Goal: Task Accomplishment & Management: Manage account settings

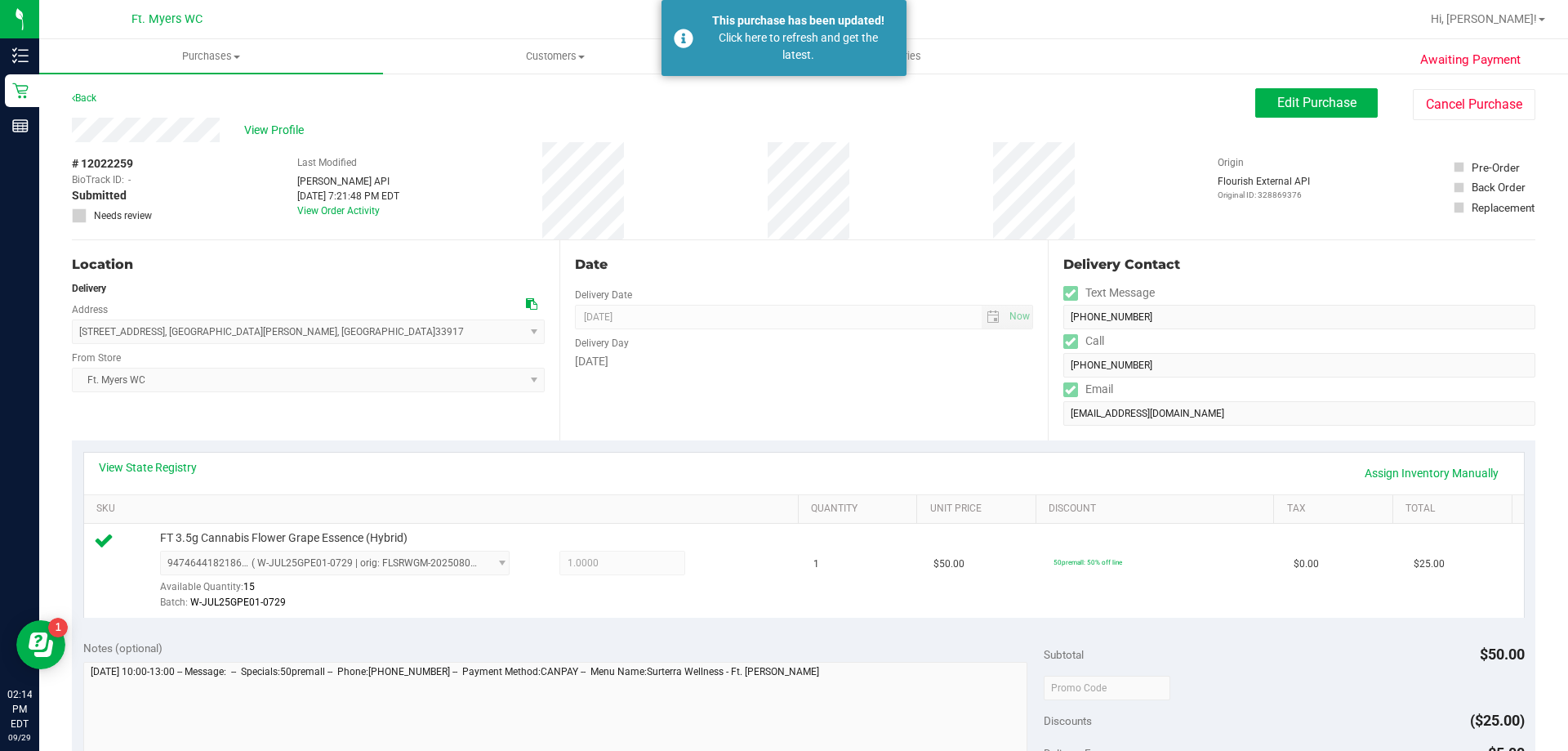
scroll to position [409, 0]
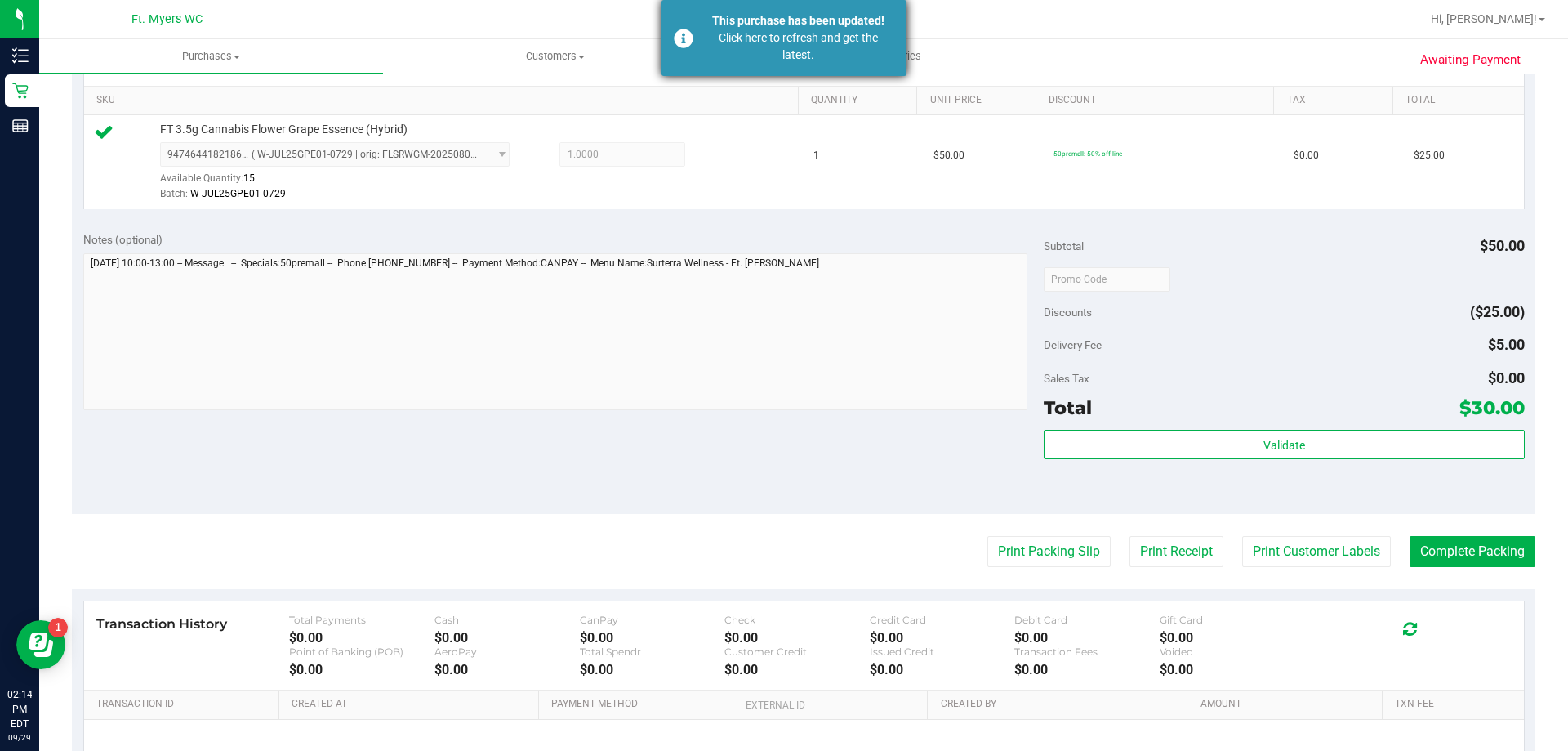
click at [725, 49] on div "Click here to refresh and get the latest." at bounding box center [798, 47] width 192 height 34
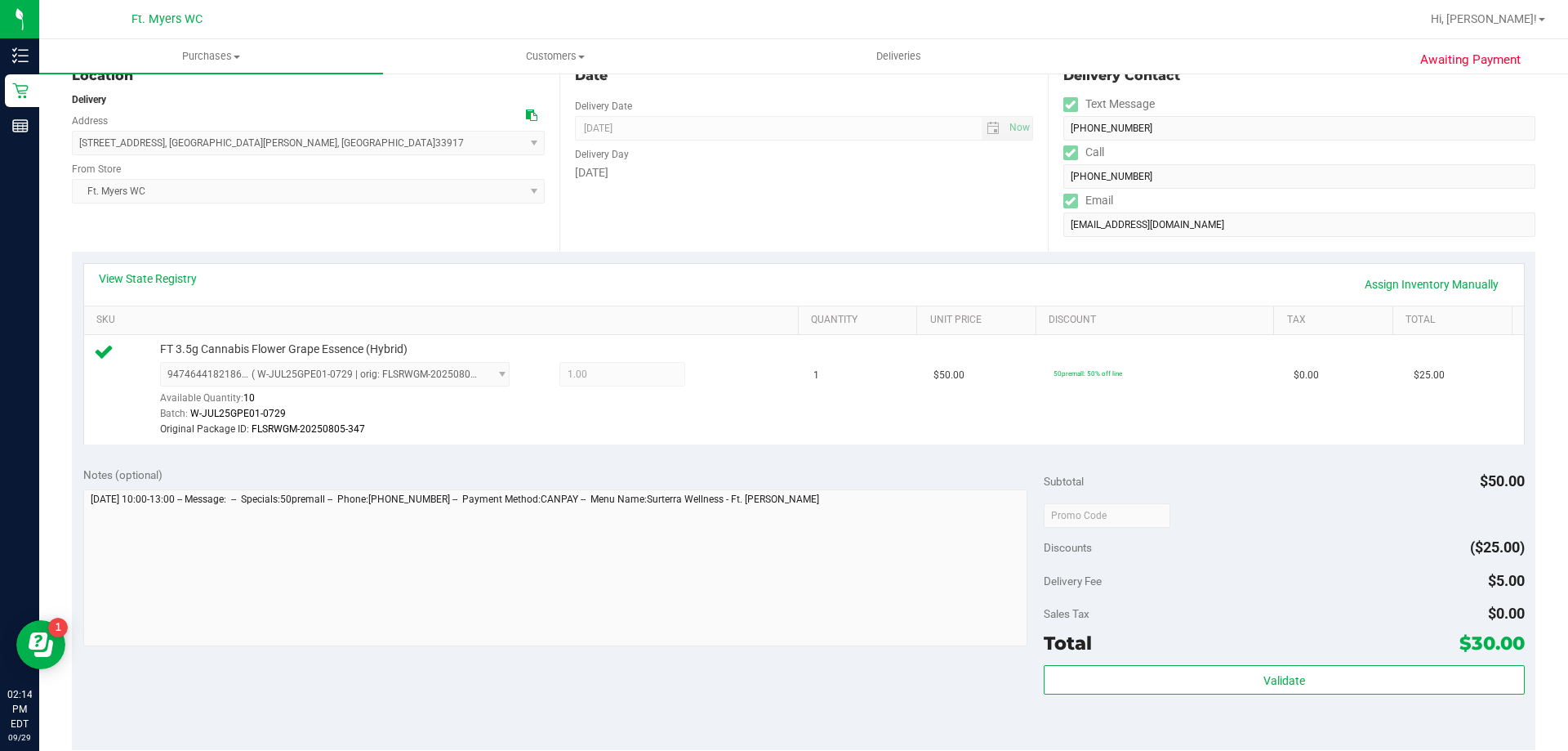
scroll to position [164, 0]
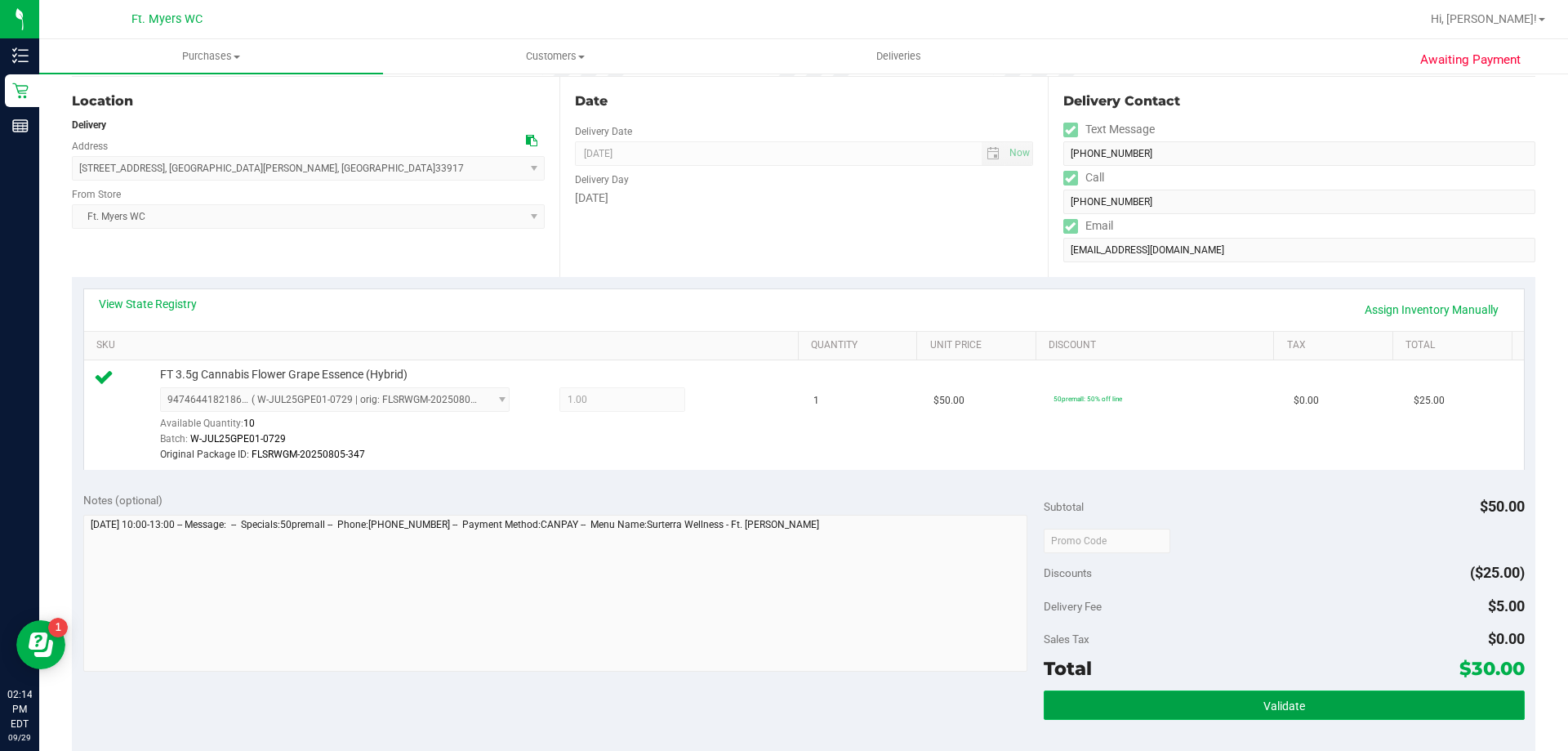
click at [1263, 699] on span "Validate" at bounding box center [1284, 706] width 42 height 13
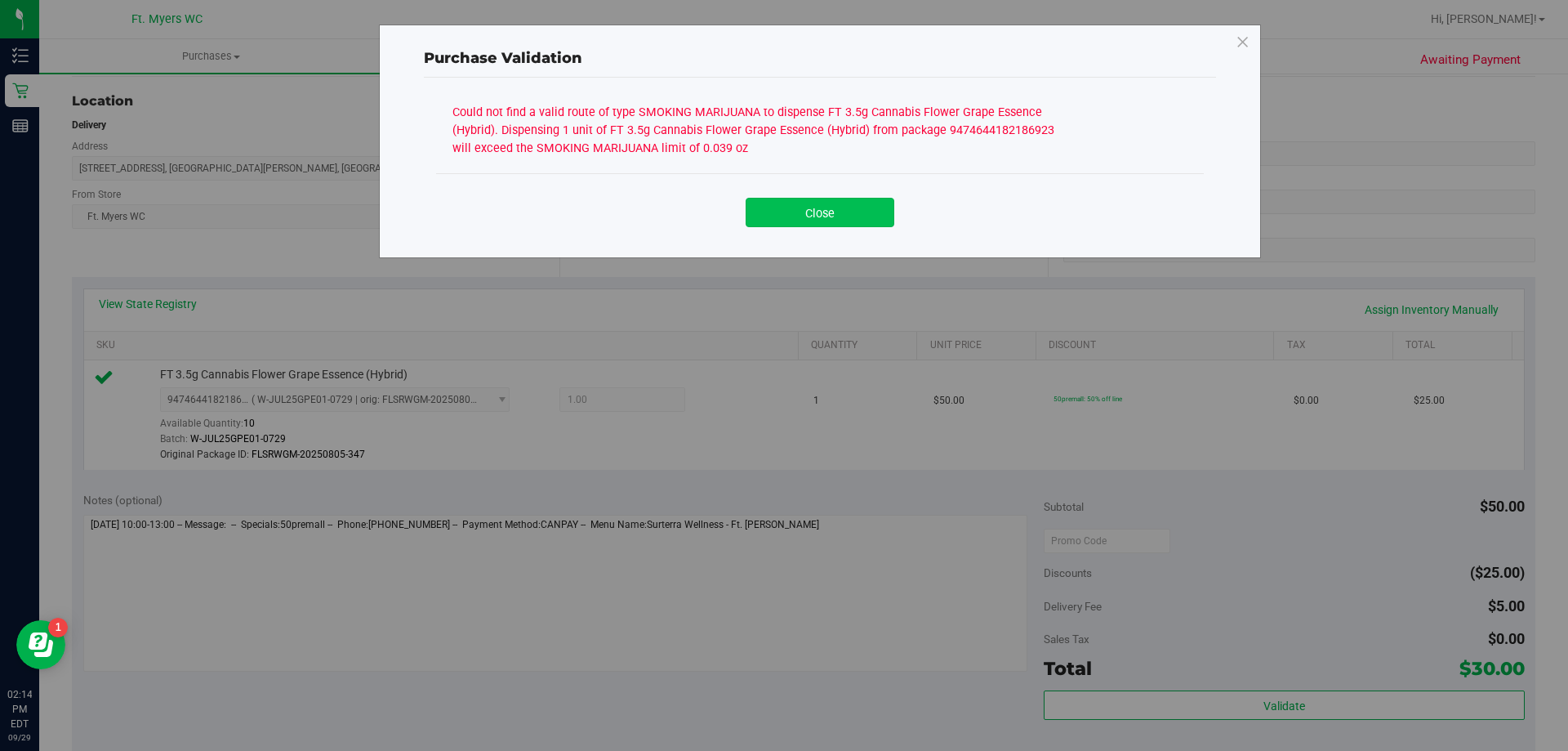
click at [801, 215] on button "Close" at bounding box center [819, 213] width 148 height 30
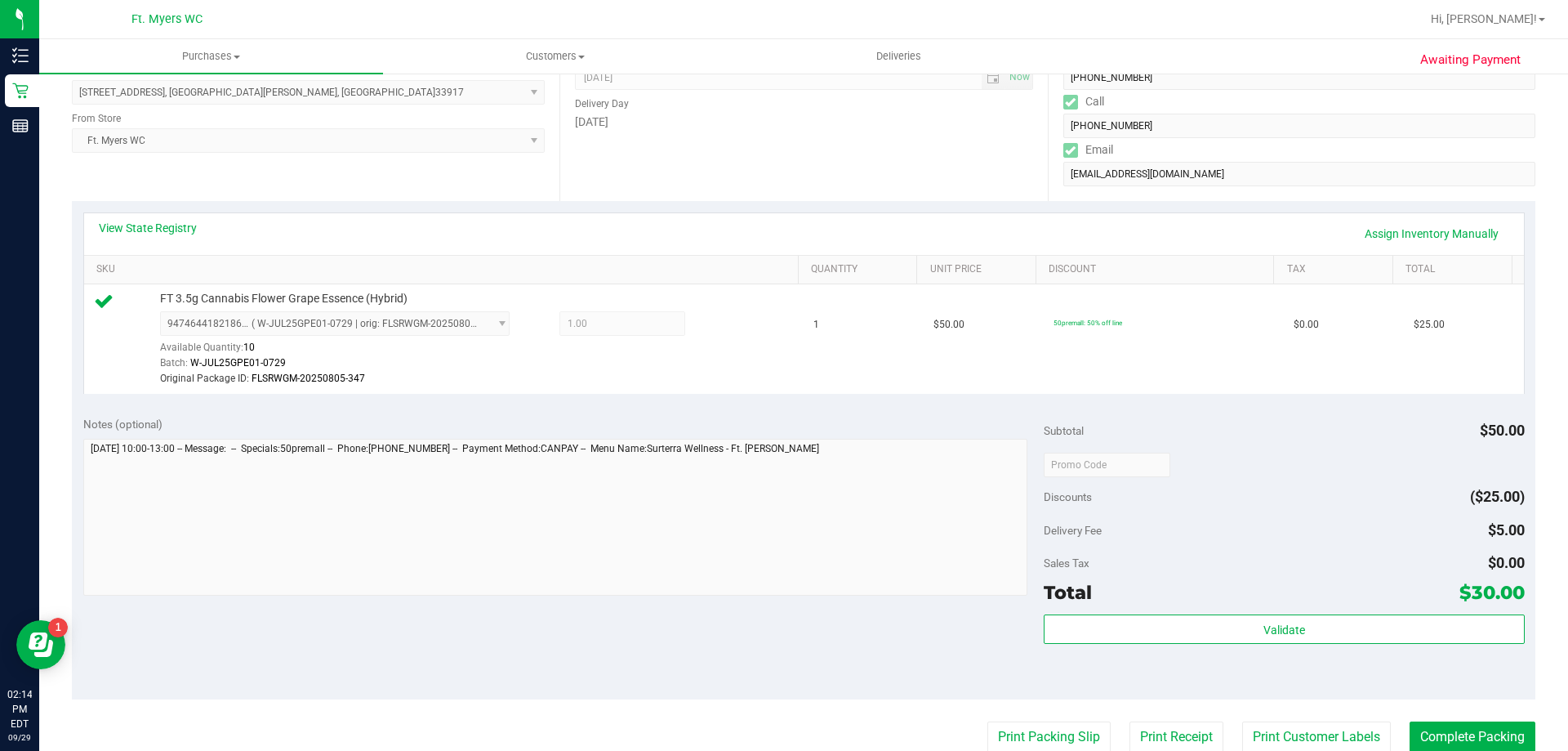
scroll to position [245, 0]
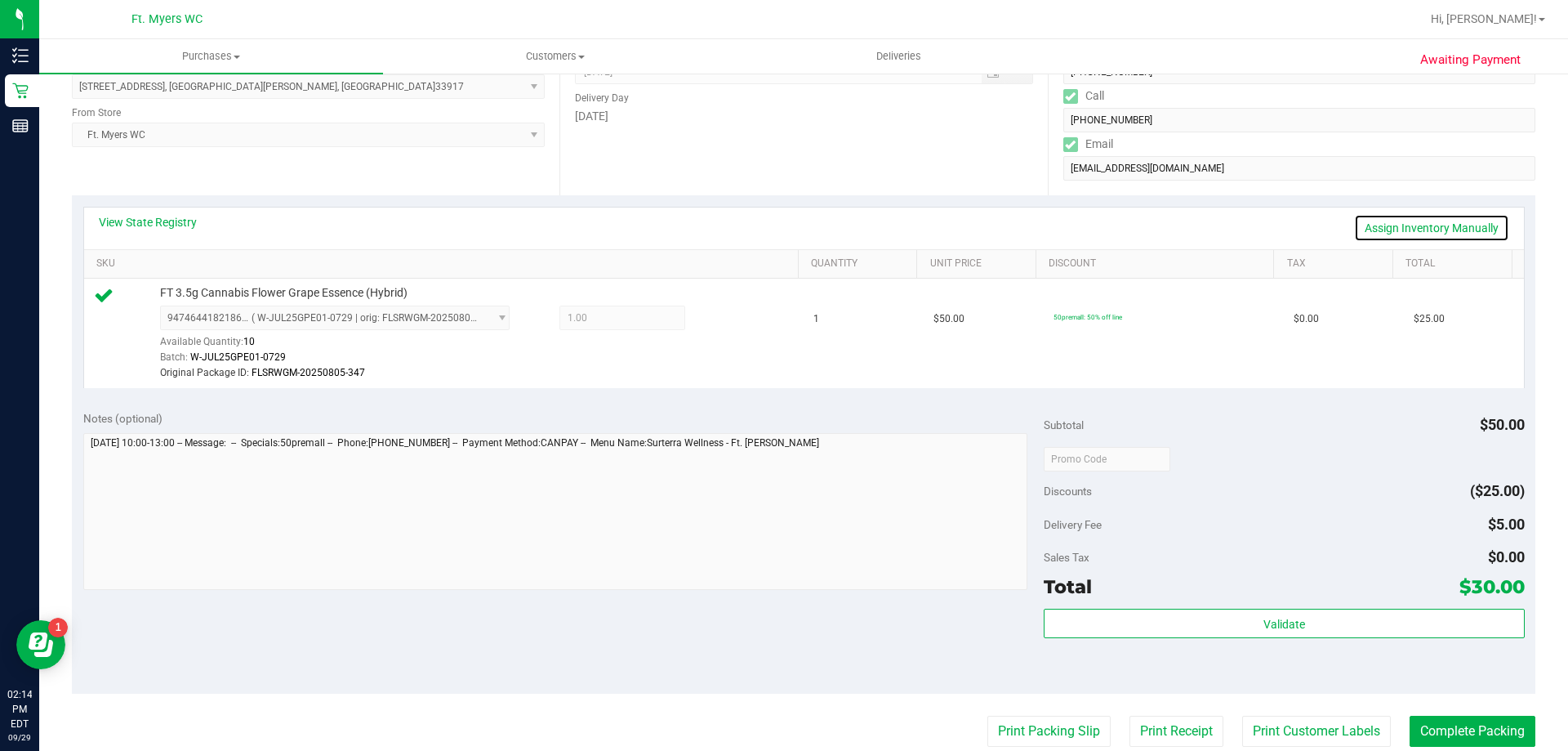
click at [1428, 224] on link "Assign Inventory Manually" at bounding box center [1431, 228] width 156 height 28
click at [715, 324] on icon at bounding box center [723, 319] width 17 height 19
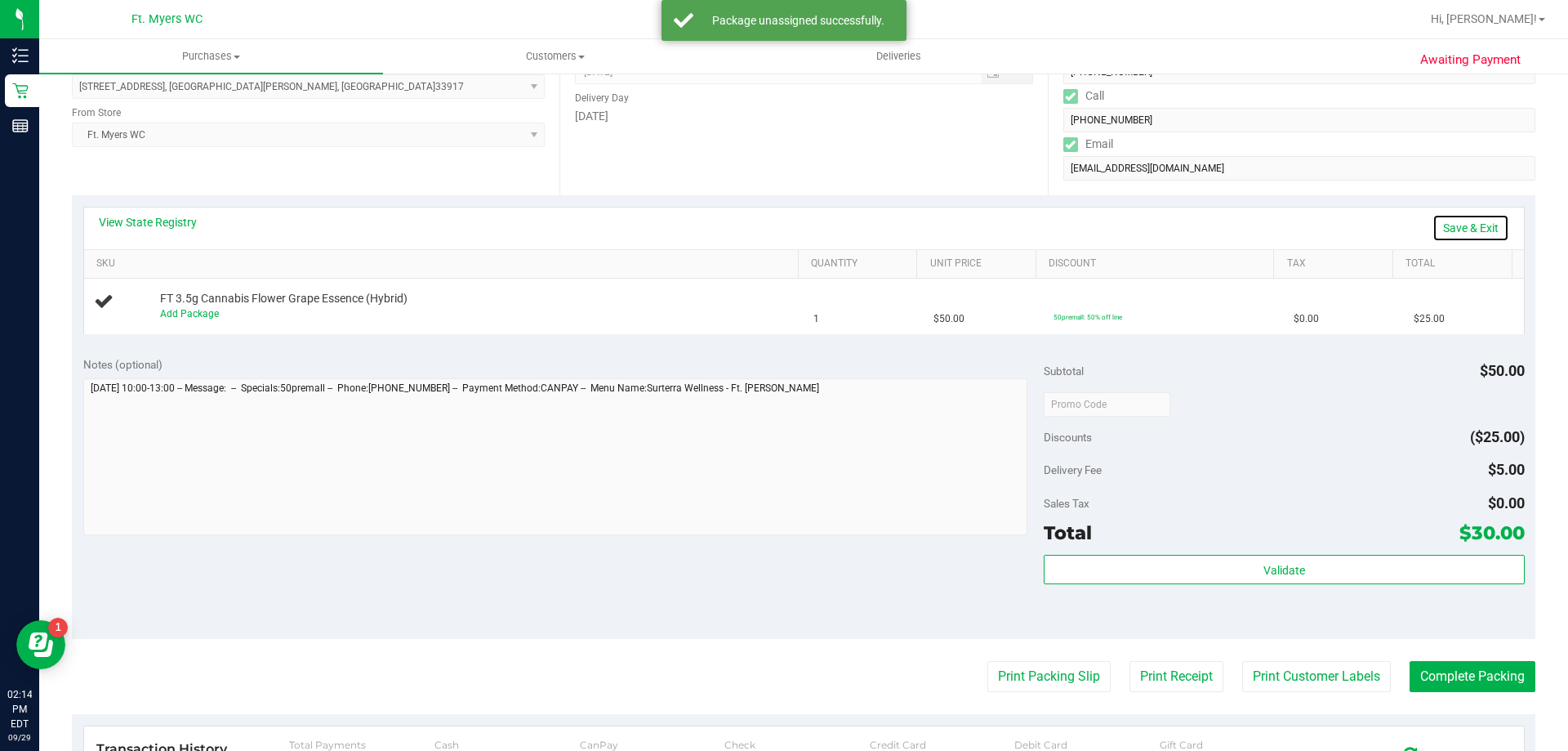
click at [1444, 236] on link "Save & Exit" at bounding box center [1470, 228] width 77 height 28
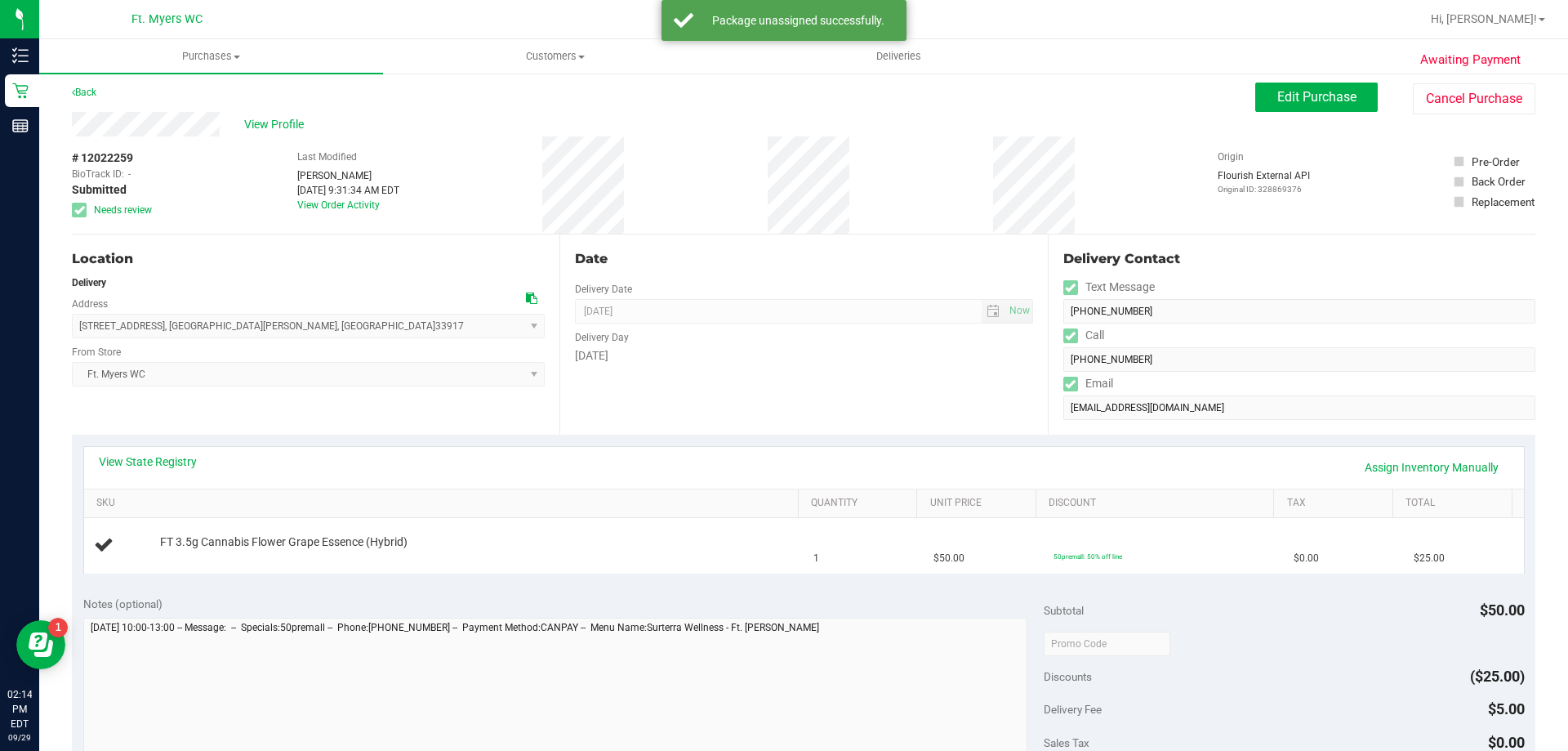
scroll to position [0, 0]
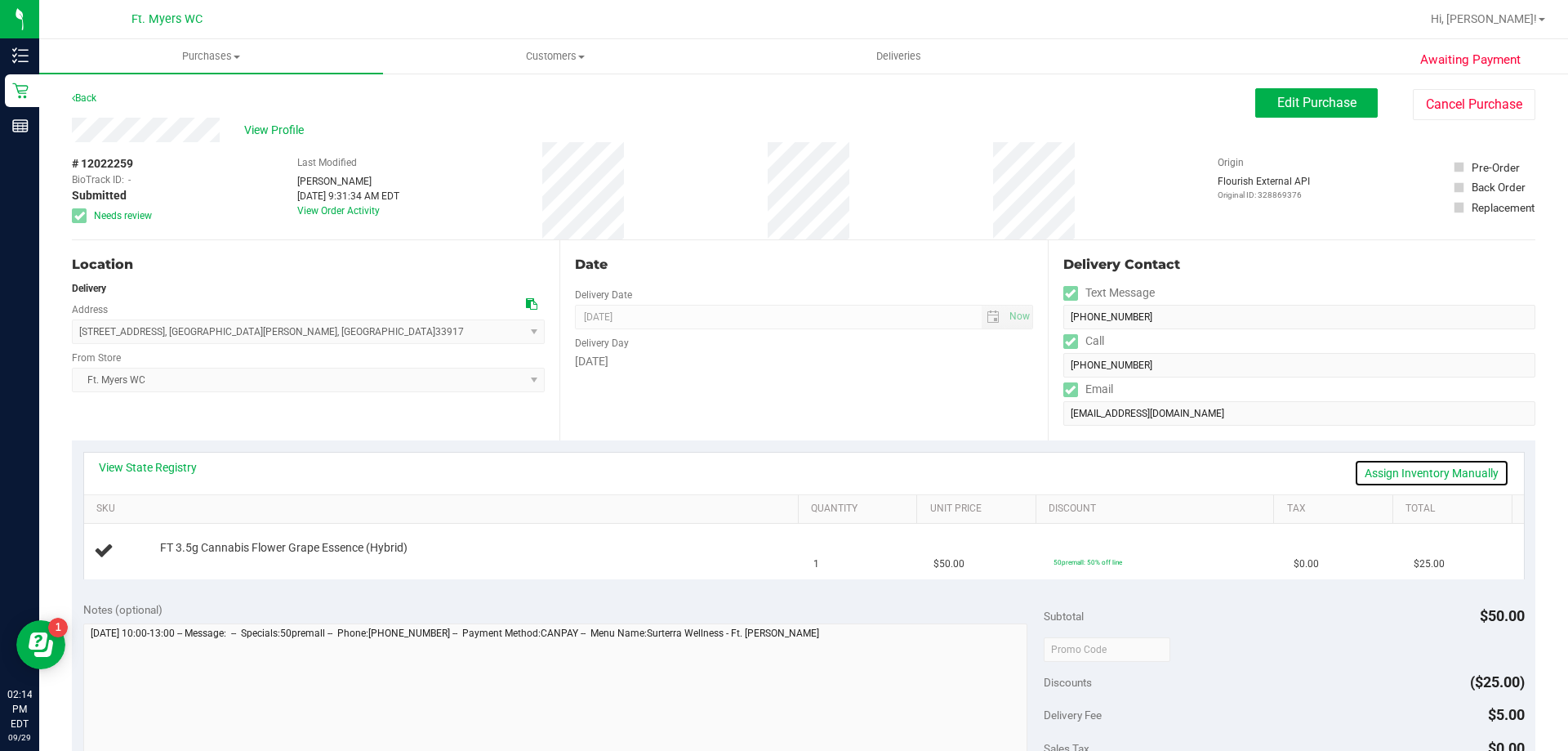
click at [1381, 468] on link "Assign Inventory Manually" at bounding box center [1431, 472] width 156 height 28
click at [169, 559] on link "Add Package" at bounding box center [189, 558] width 59 height 12
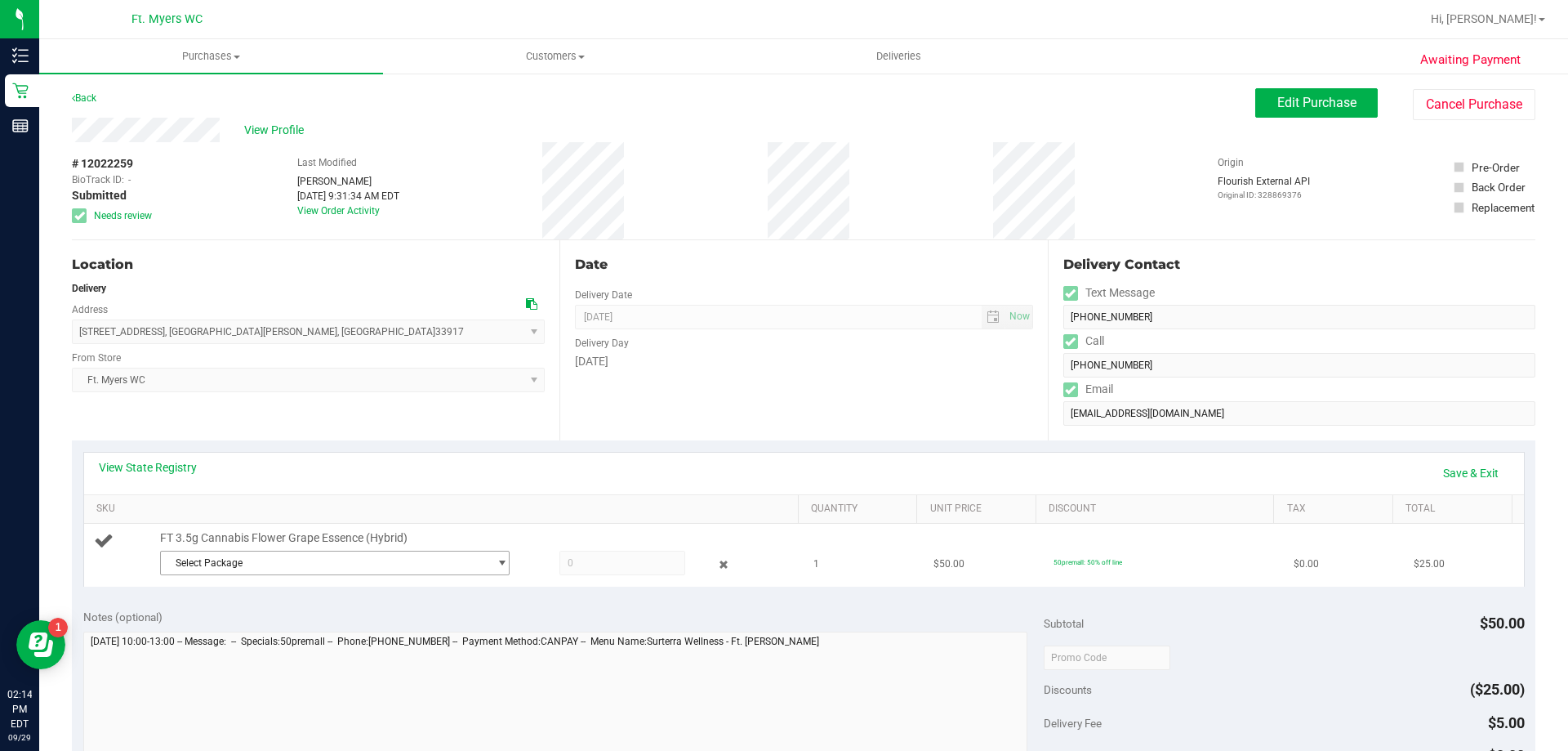
click at [272, 552] on span "Select Package" at bounding box center [325, 563] width 327 height 23
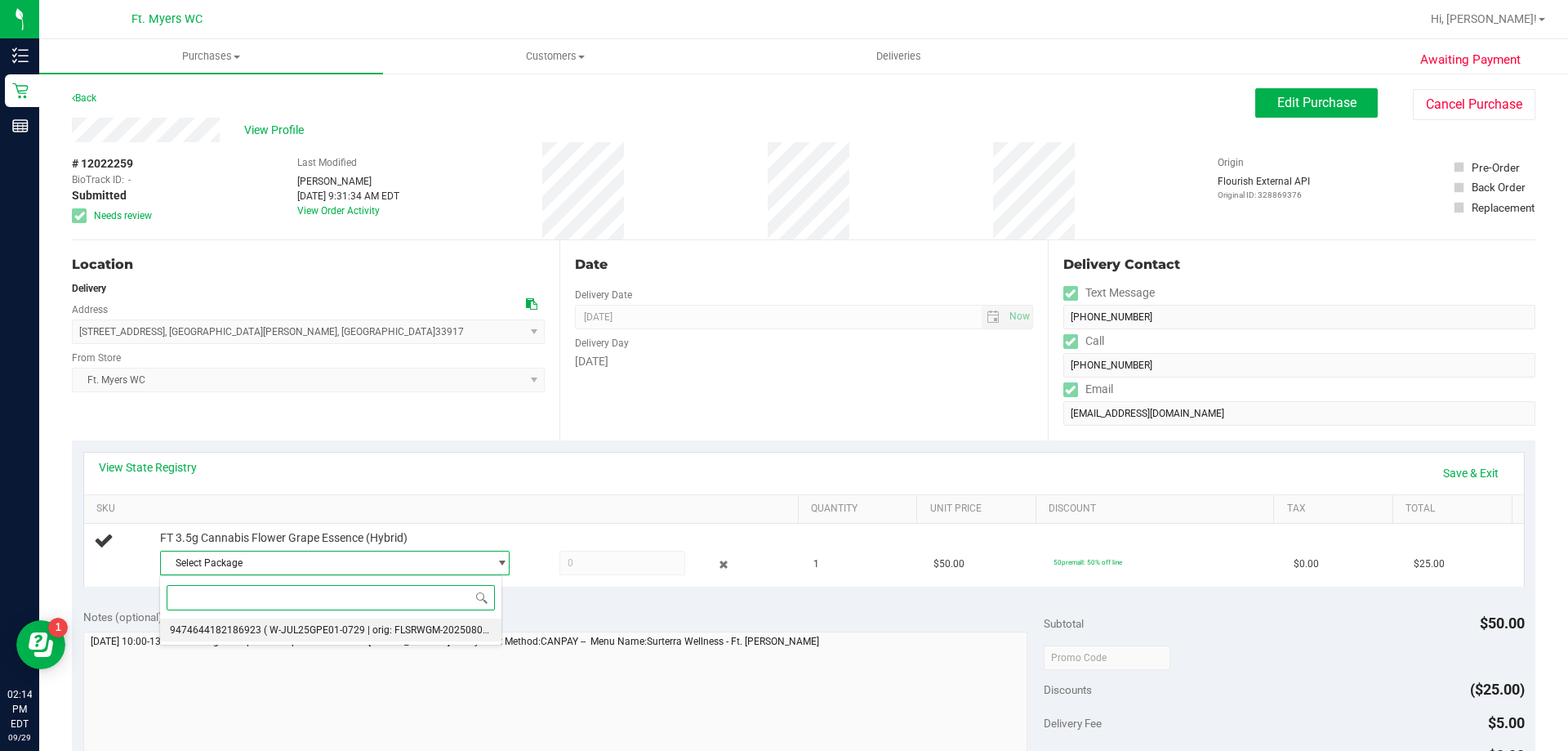
click at [266, 631] on span "( W-JUL25GPE01-0729 | orig: FLSRWGM-20250805-347 )" at bounding box center [389, 630] width 250 height 12
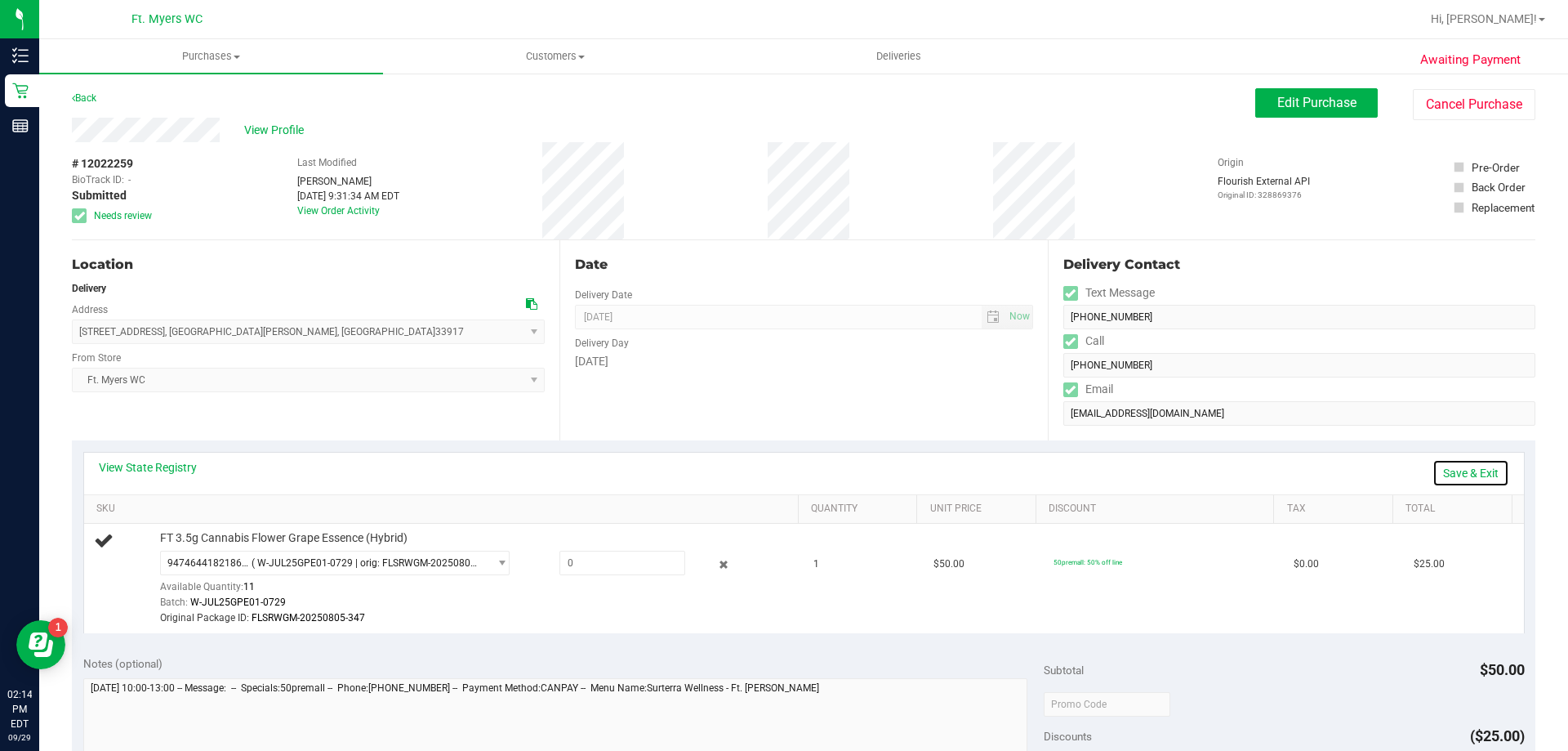
click at [1444, 473] on link "Save & Exit" at bounding box center [1470, 472] width 77 height 28
click at [1390, 468] on link "Assign Inventory Manually" at bounding box center [1431, 472] width 156 height 28
click at [634, 562] on span at bounding box center [622, 563] width 126 height 24
type input "1"
type input "1.0000"
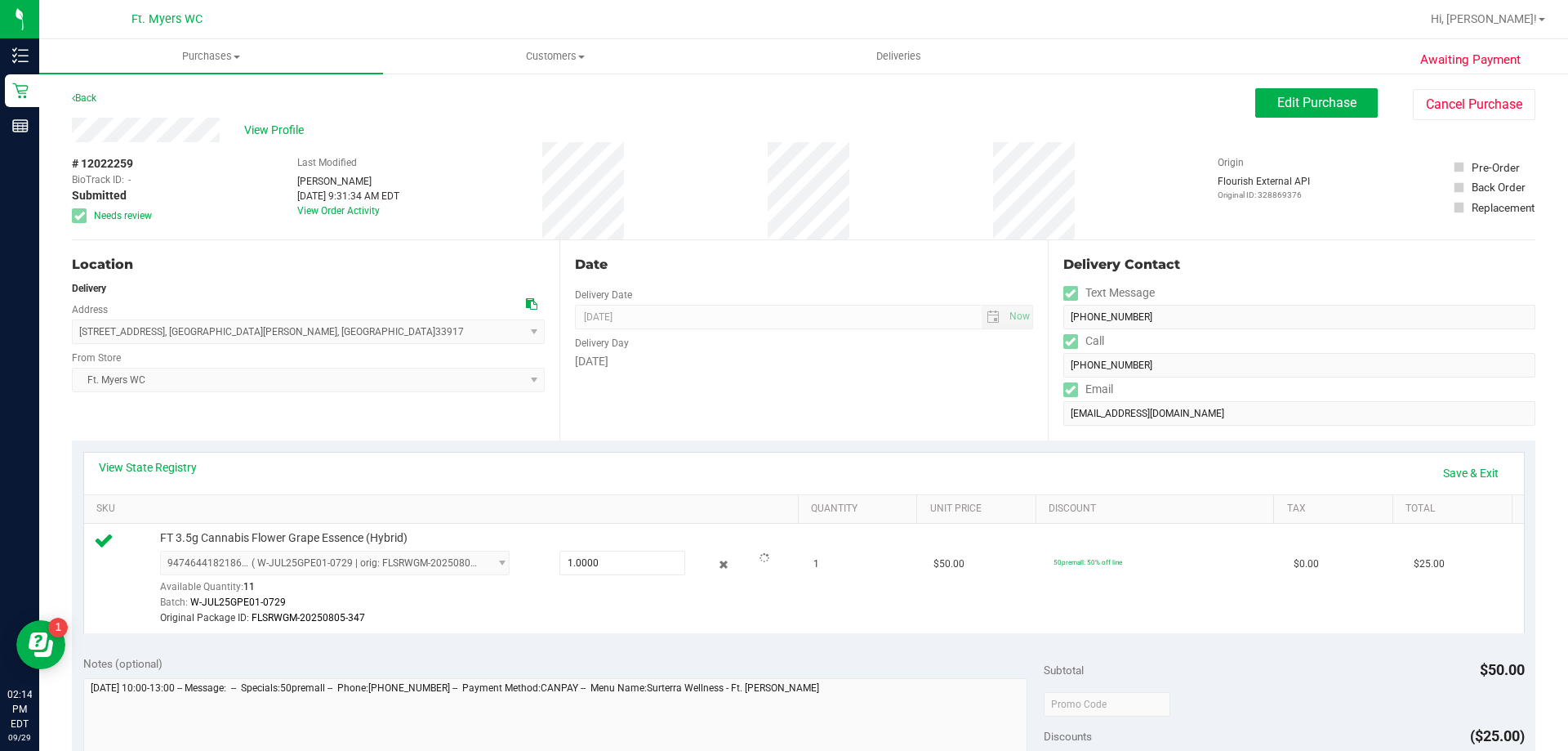
click at [723, 500] on th "SKU" at bounding box center [440, 509] width 713 height 30
click at [1456, 466] on link "Save & Exit" at bounding box center [1470, 472] width 77 height 28
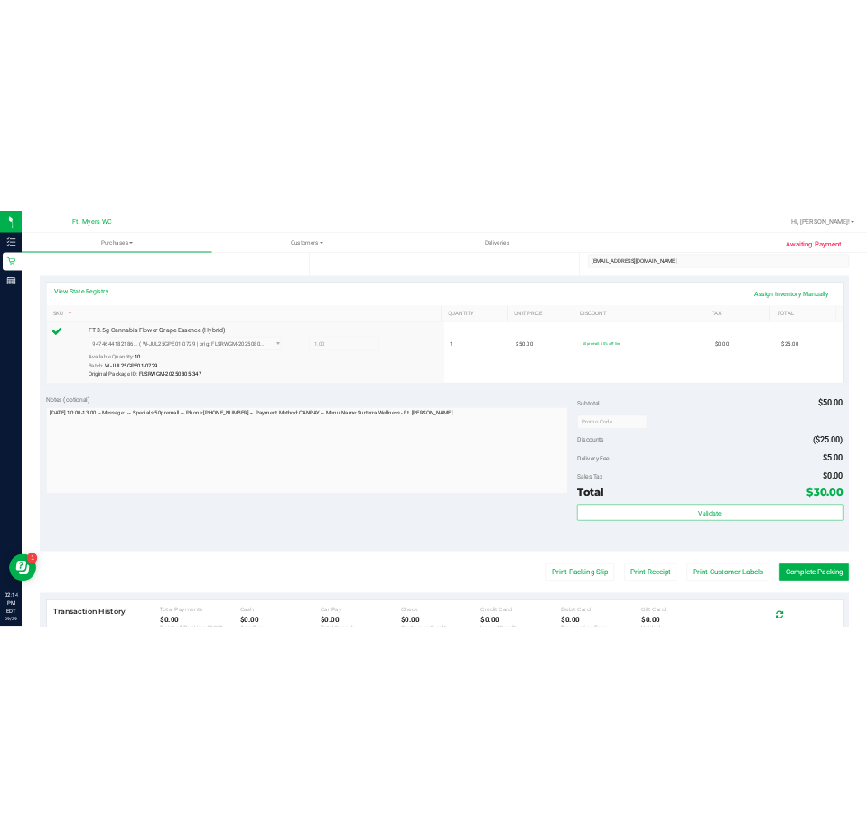
scroll to position [361, 0]
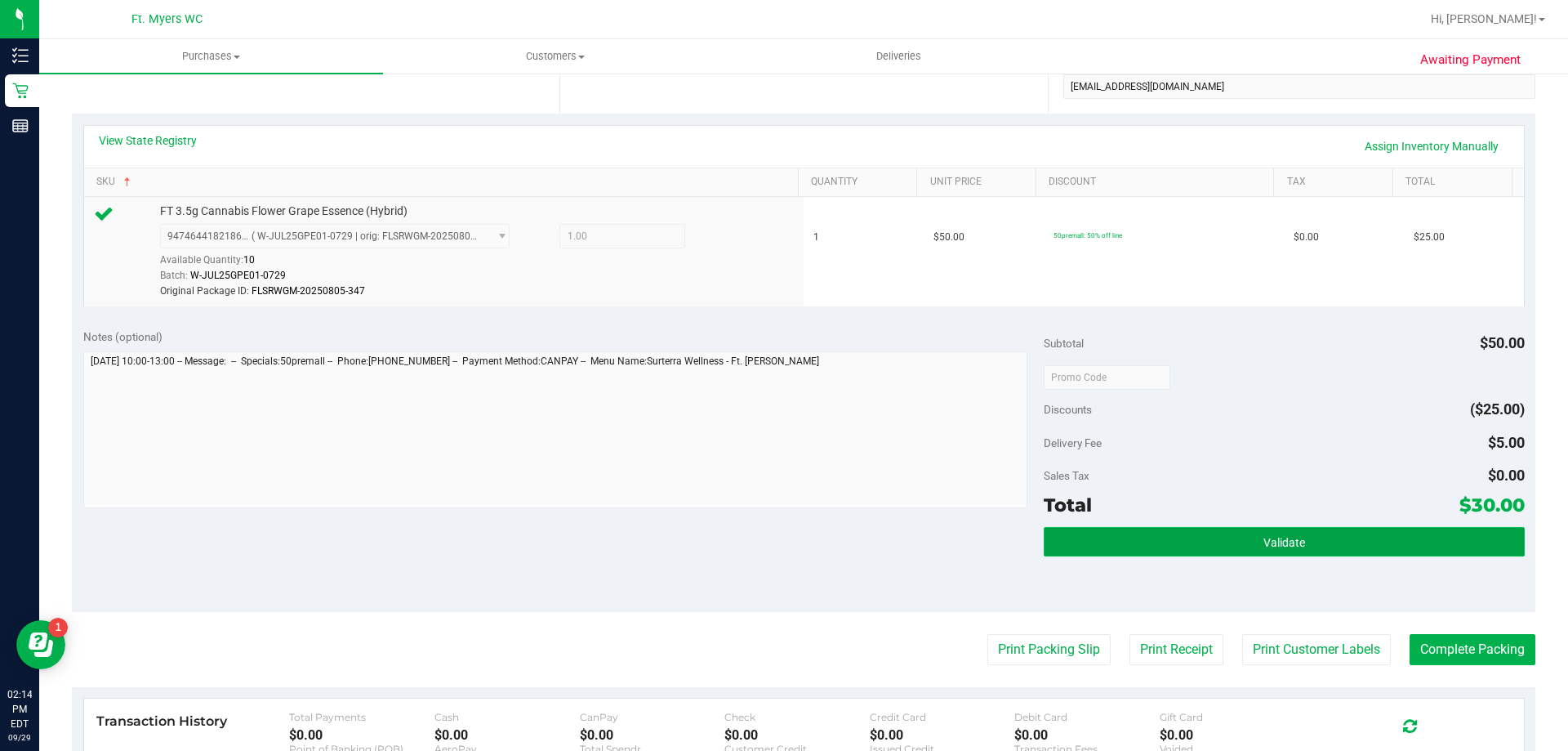
click at [1073, 535] on button "Validate" at bounding box center [1283, 541] width 480 height 30
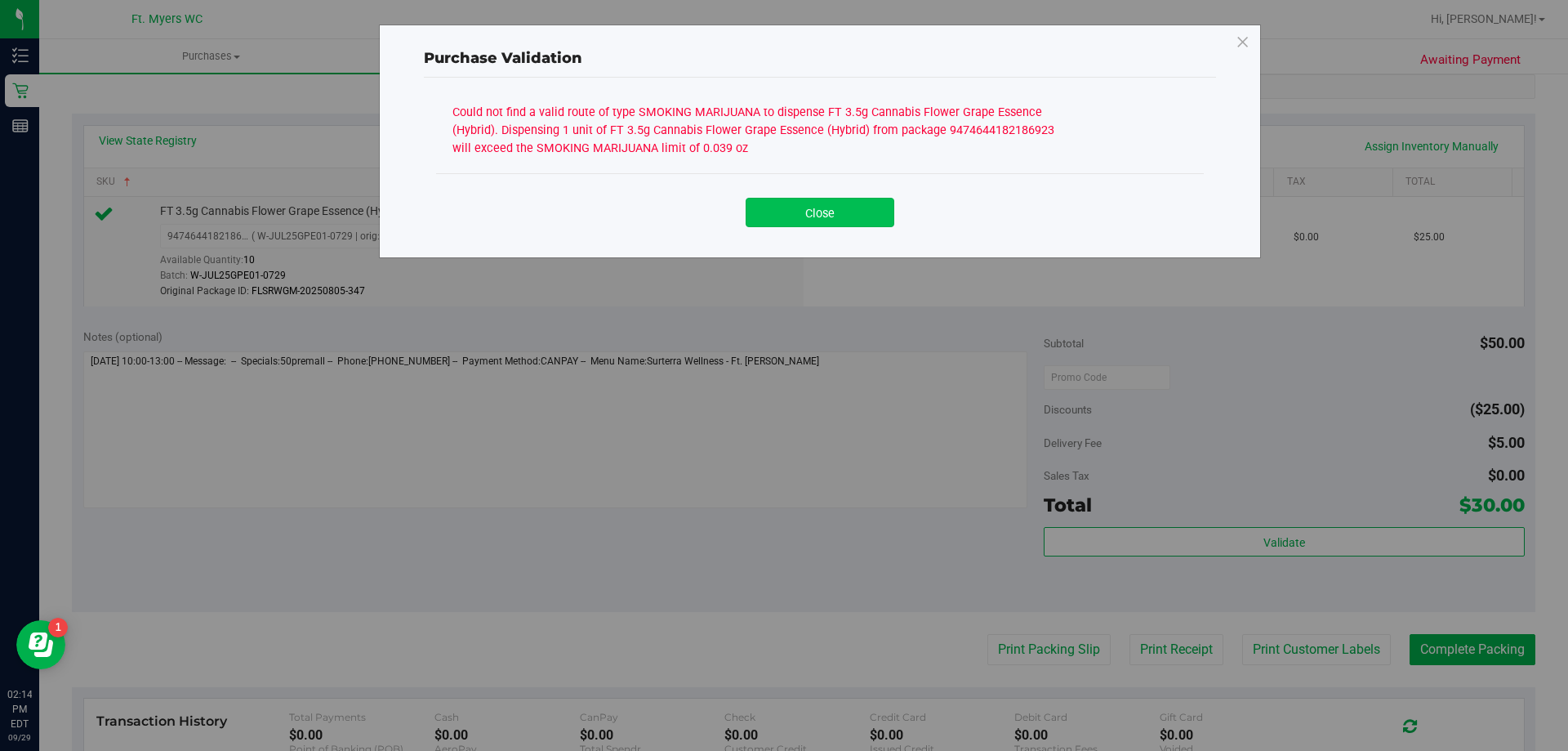
click at [834, 211] on button "Close" at bounding box center [819, 213] width 148 height 30
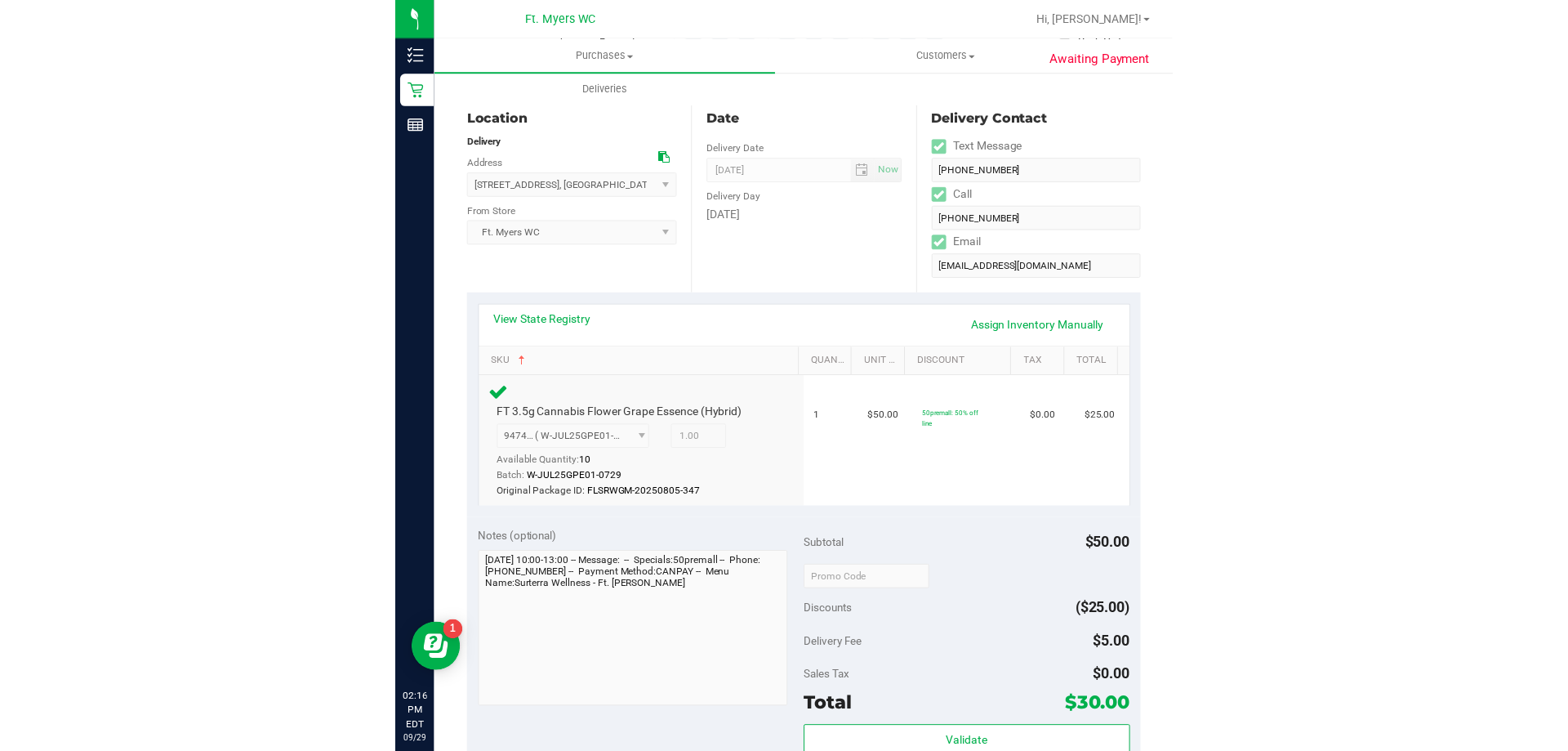
scroll to position [0, 0]
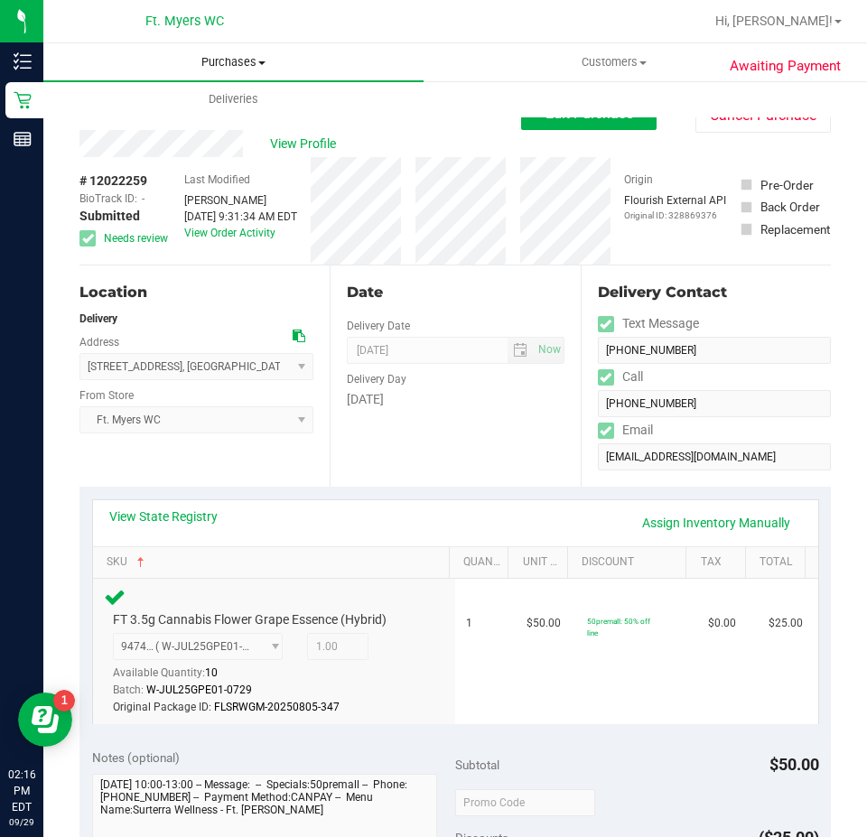
click at [249, 53] on uib-tab-heading "Purchases Summary of purchases Fulfillment All purchases" at bounding box center [233, 62] width 380 height 38
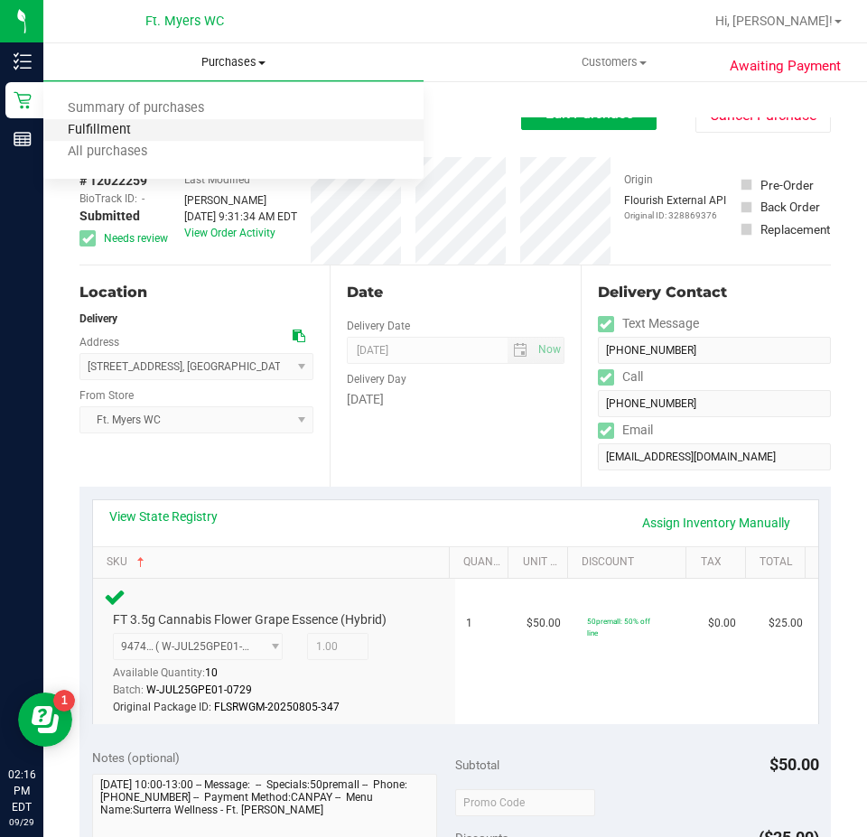
click at [106, 131] on span "Fulfillment" at bounding box center [99, 130] width 112 height 15
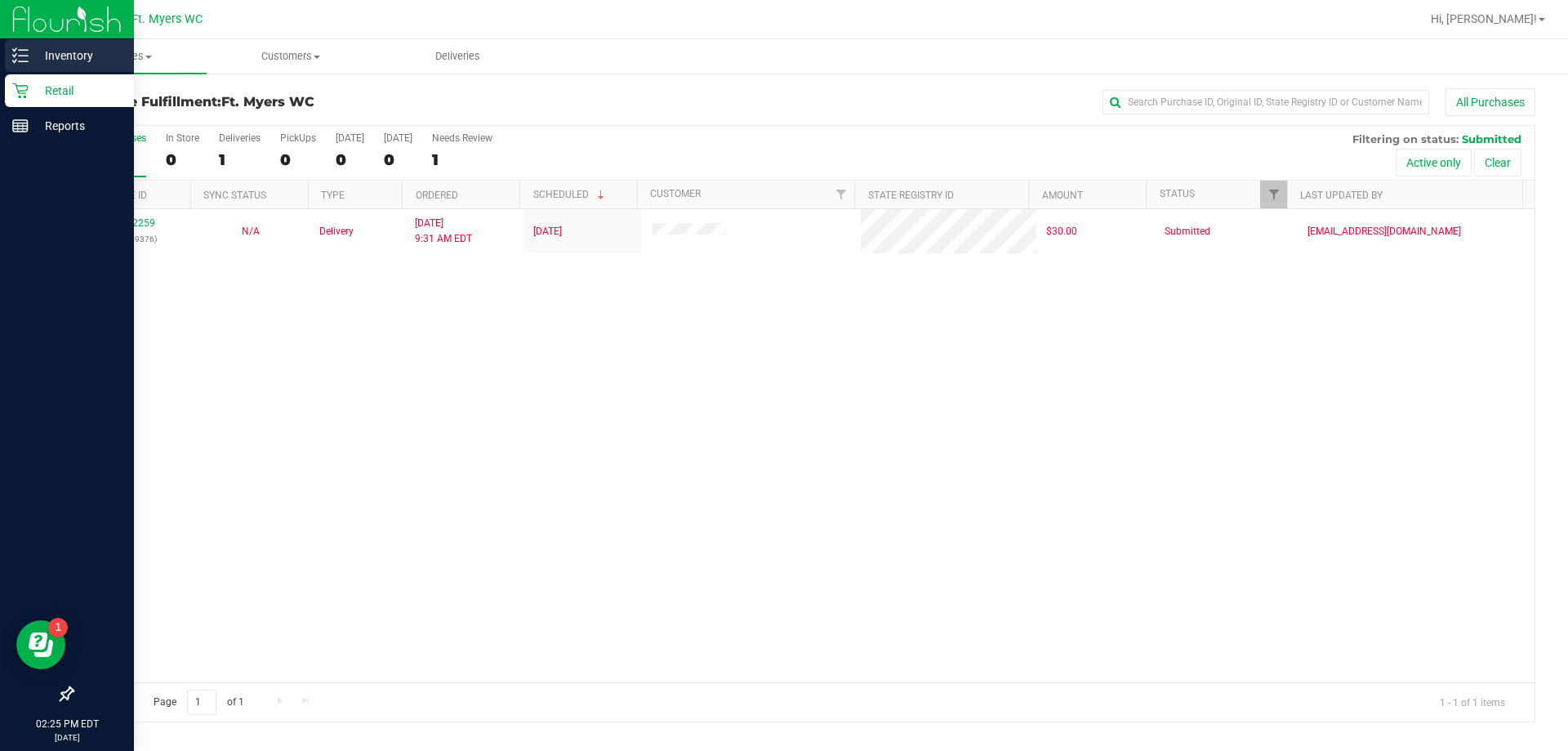
click at [60, 42] on div "Inventory" at bounding box center [69, 55] width 129 height 33
click at [62, 47] on p "Inventory" at bounding box center [78, 56] width 98 height 20
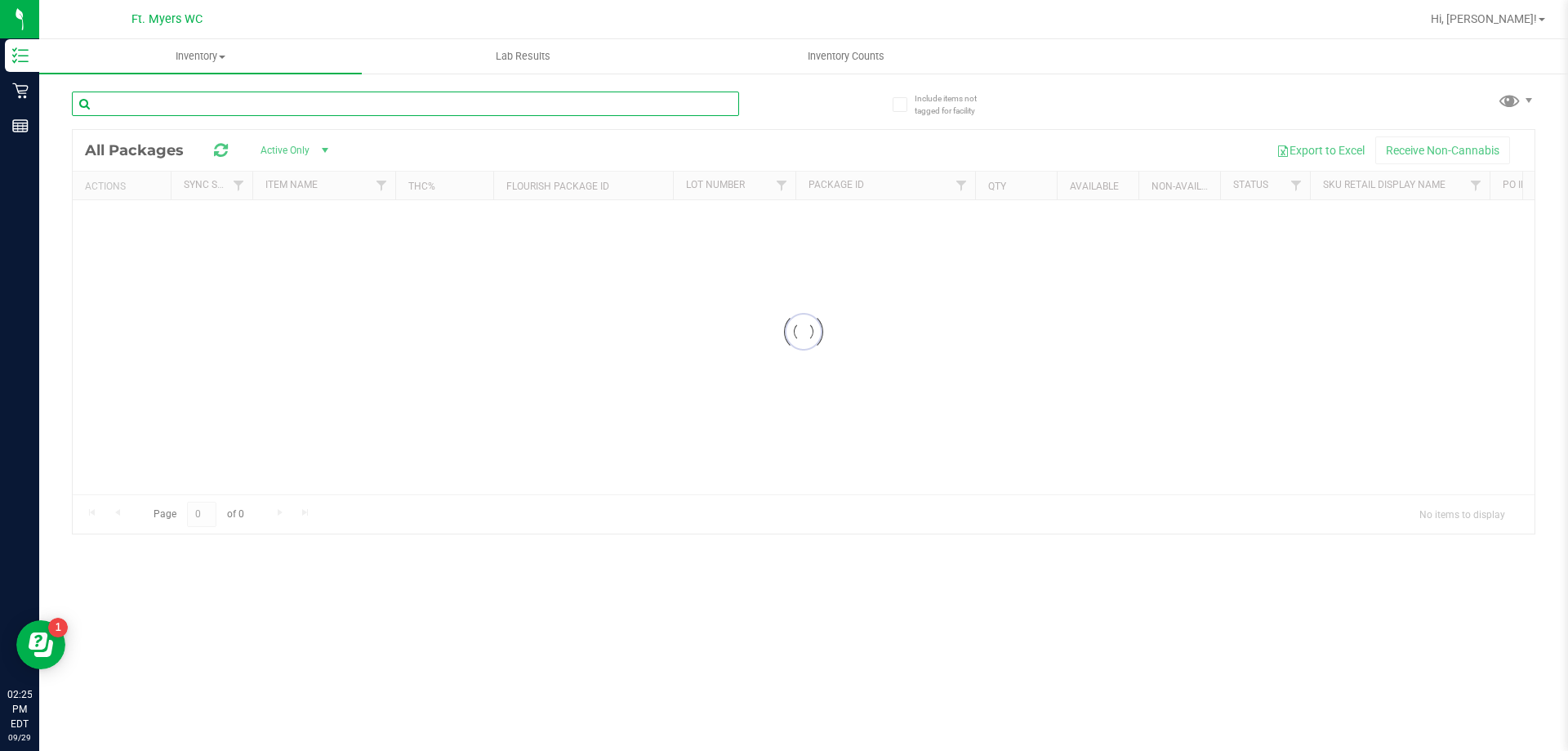
click at [259, 112] on input "text" at bounding box center [405, 103] width 667 height 24
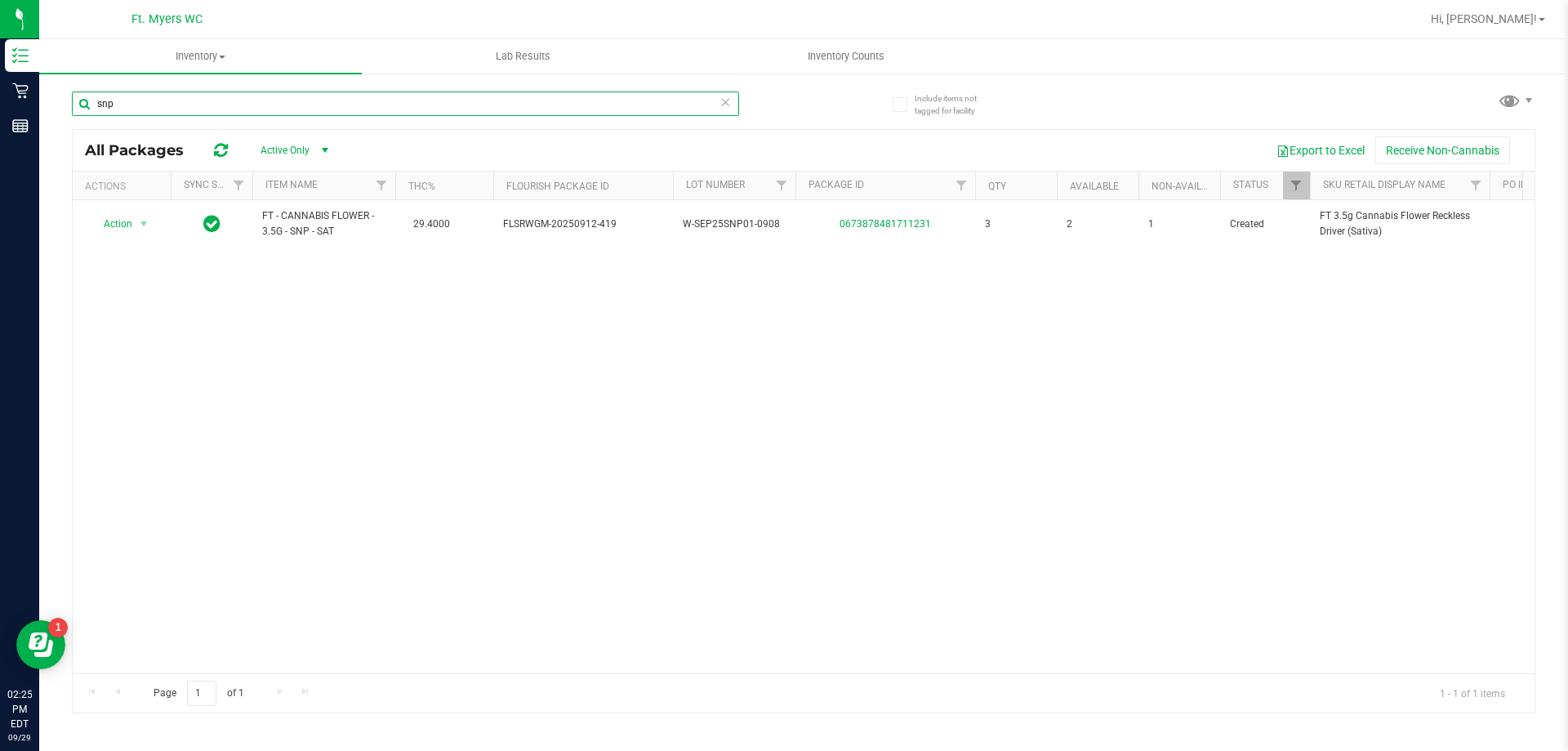
type input "snp"
click at [1500, 15] on span "Hi, [PERSON_NAME]!" at bounding box center [1483, 19] width 106 height 13
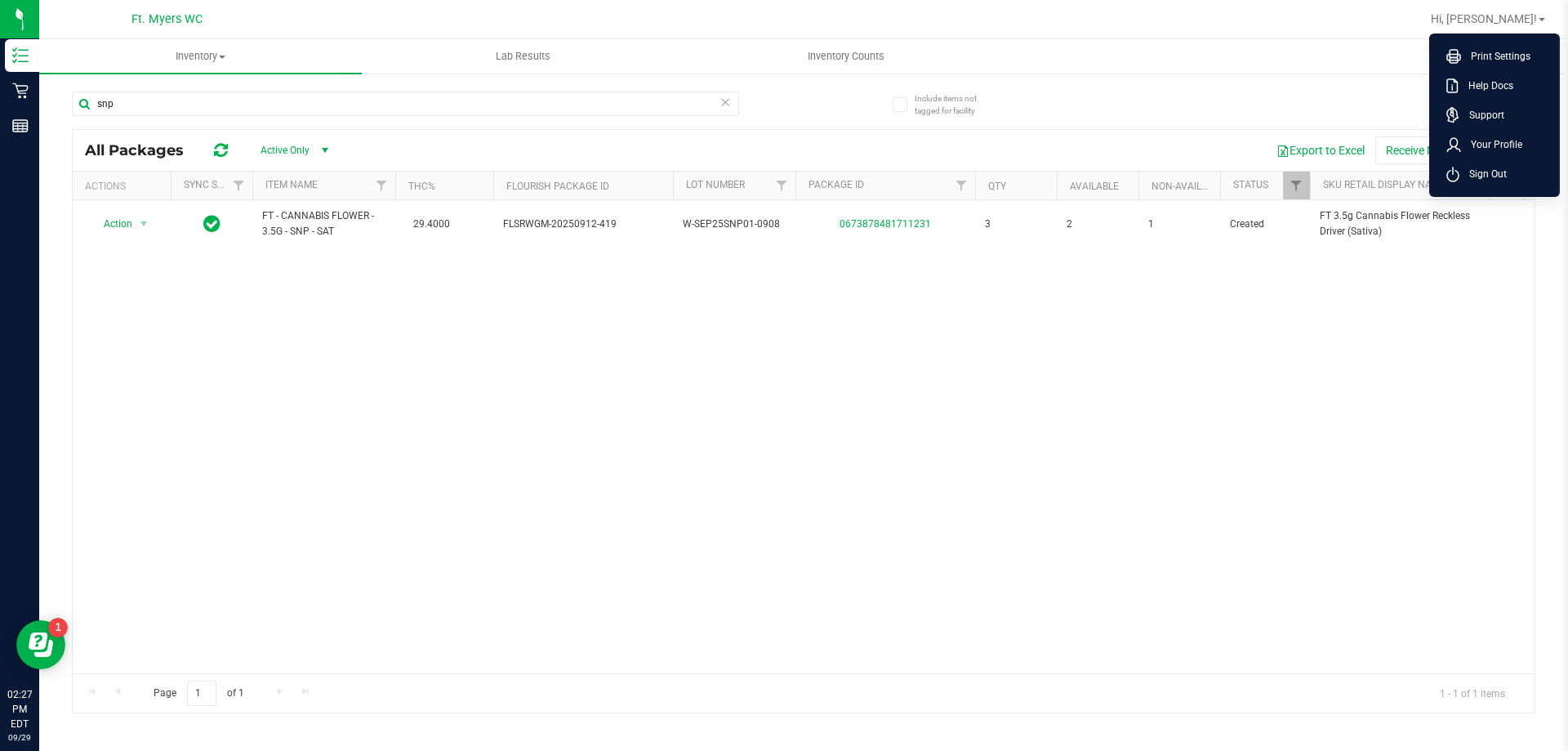
click at [1447, 168] on icon at bounding box center [1452, 174] width 13 height 15
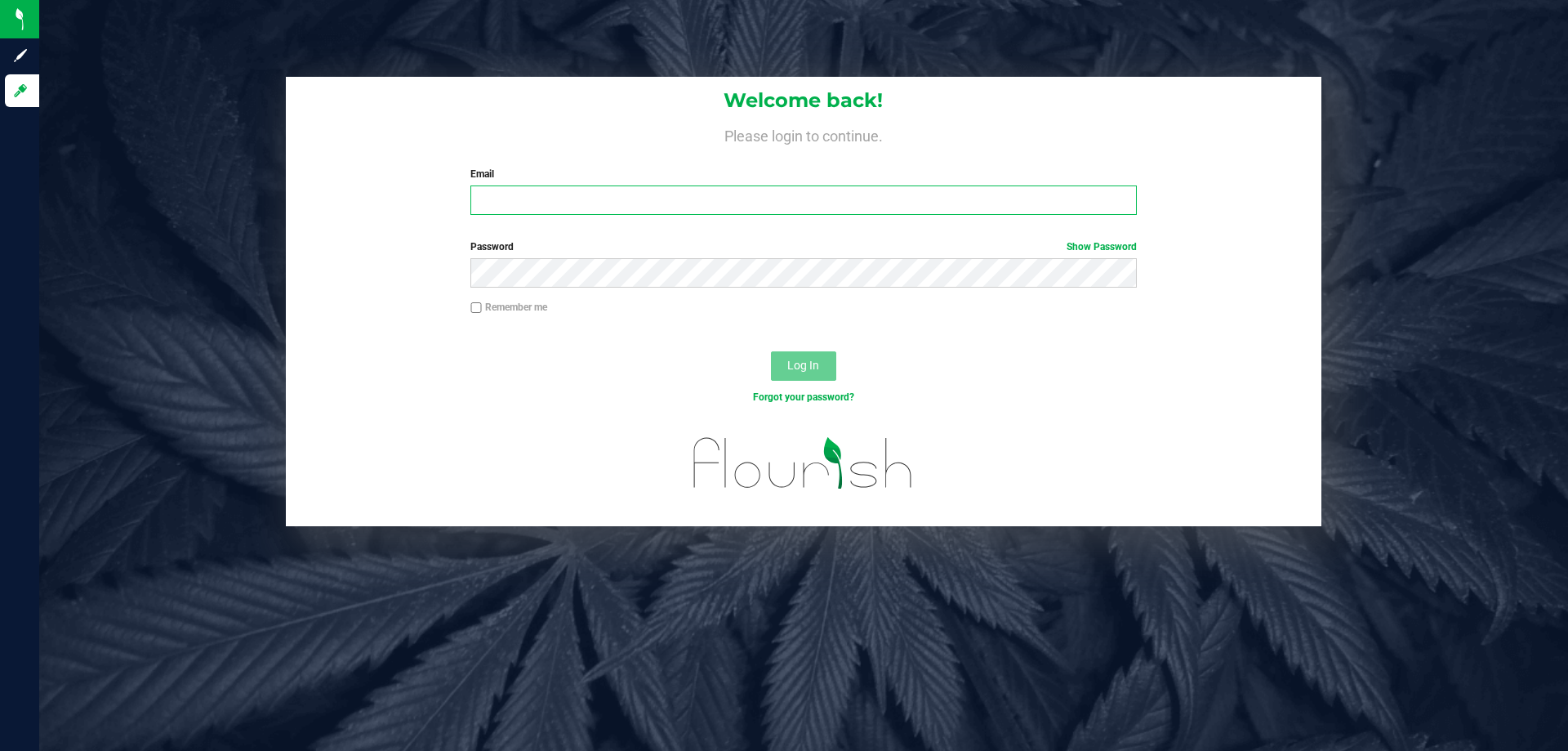
click at [874, 206] on input "Email" at bounding box center [803, 200] width 666 height 30
type input "[EMAIL_ADDRESS][DOMAIN_NAME]"
click at [770, 351] on button "Log In" at bounding box center [803, 366] width 65 height 30
